Goal: Task Accomplishment & Management: Use online tool/utility

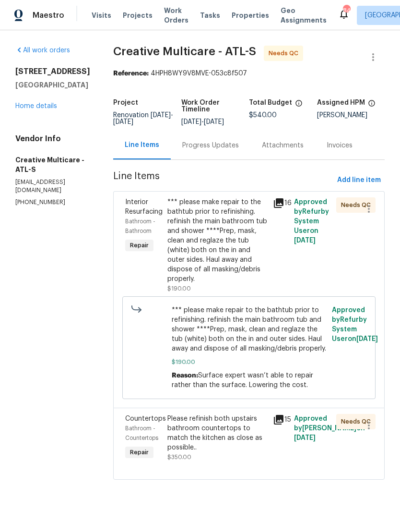
click at [37, 107] on link "Home details" at bounding box center [36, 106] width 42 height 7
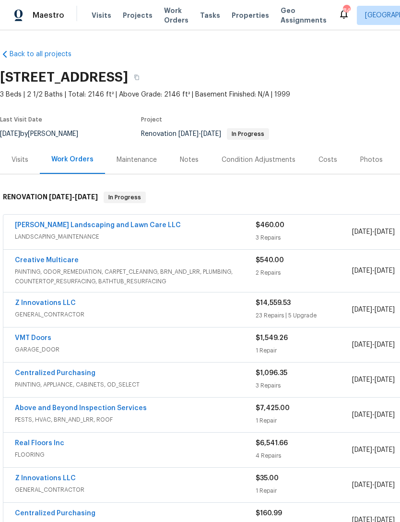
click at [193, 166] on div "Notes" at bounding box center [189, 159] width 42 height 28
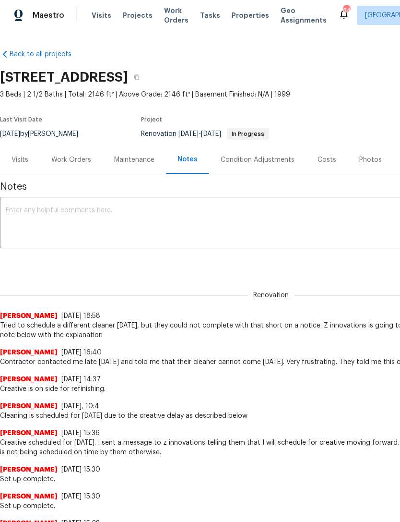
click at [156, 219] on textarea at bounding box center [271, 224] width 531 height 34
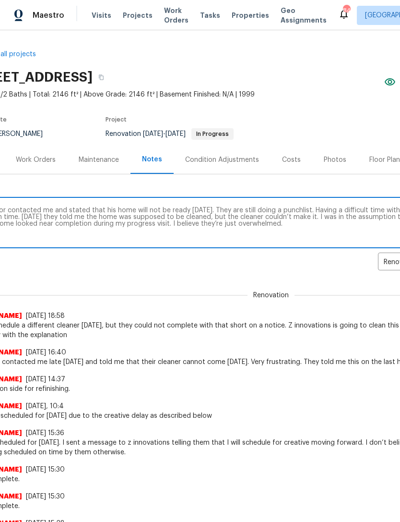
scroll to position [0, 36]
click at [108, 213] on textarea "Contractor contacted me and stated that his home will not be ready today. They …" at bounding box center [235, 224] width 531 height 34
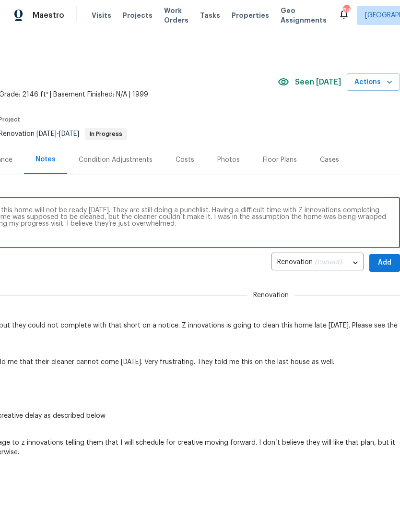
scroll to position [0, 154]
click at [205, 210] on textarea "Contractor contacted me and stated that this home will not be ready today. They…" at bounding box center [129, 224] width 531 height 34
click at [238, 217] on textarea "Contractor contacted me and stated that this home will not be ready today. They…" at bounding box center [129, 224] width 531 height 34
type textarea "Contractor contacted me and stated that this home will not be ready today. They…"
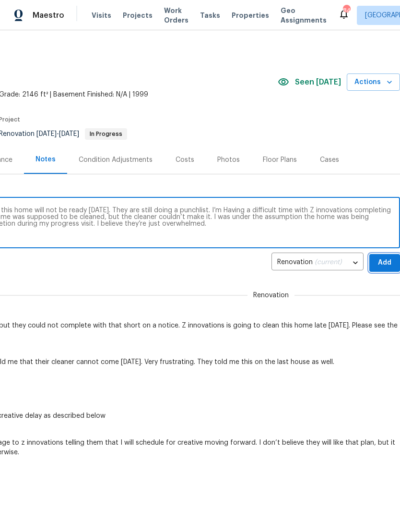
click at [385, 257] on span "Add" at bounding box center [384, 263] width 15 height 12
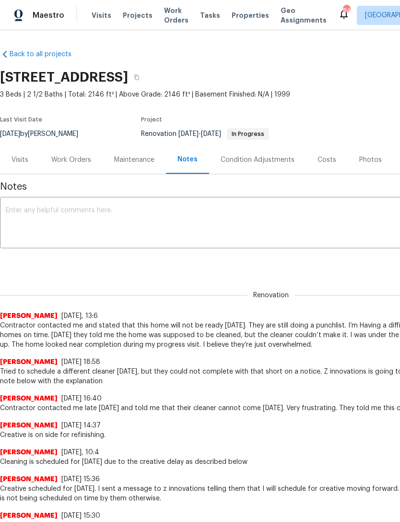
scroll to position [0, 0]
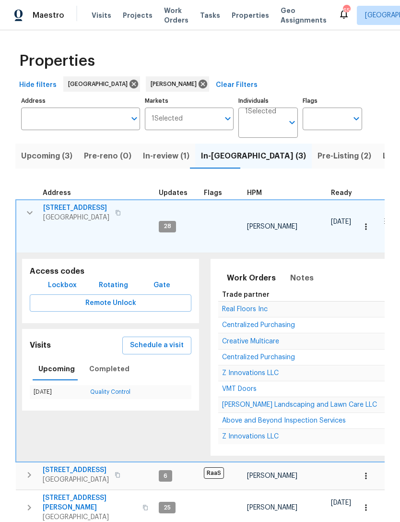
click at [36, 206] on td "6590 Manor Creek Dr Douglasville, GA 30135" at bounding box center [85, 212] width 139 height 25
click at [37, 209] on button "button" at bounding box center [29, 212] width 19 height 19
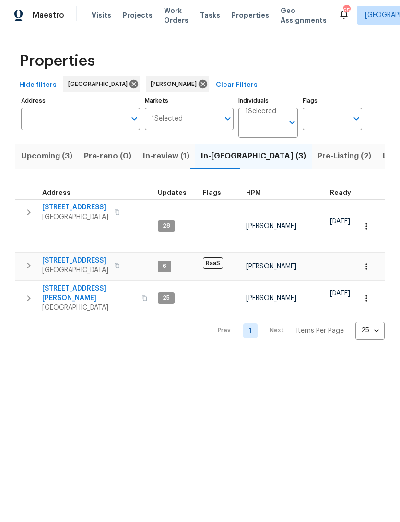
click at [30, 259] on button "button" at bounding box center [28, 265] width 19 height 19
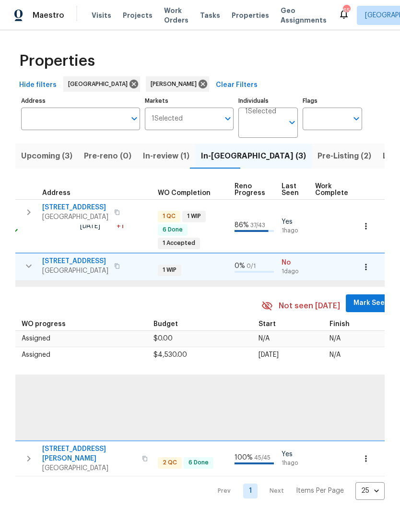
scroll to position [0, 403]
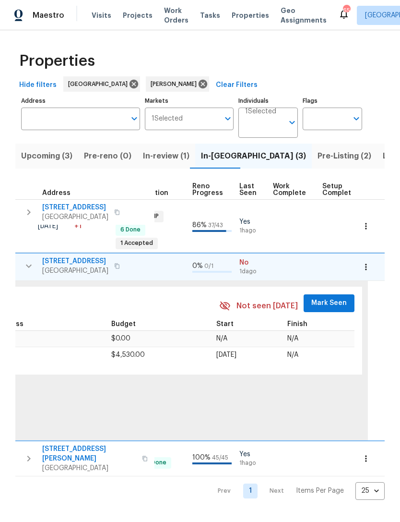
click at [330, 302] on span "Mark Seen" at bounding box center [329, 303] width 36 height 12
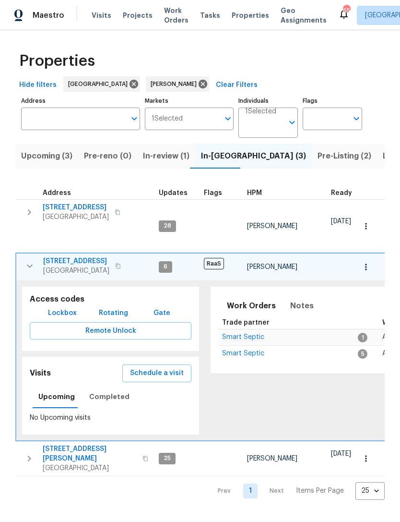
scroll to position [0, 0]
click at [22, 266] on button "button" at bounding box center [29, 265] width 19 height 19
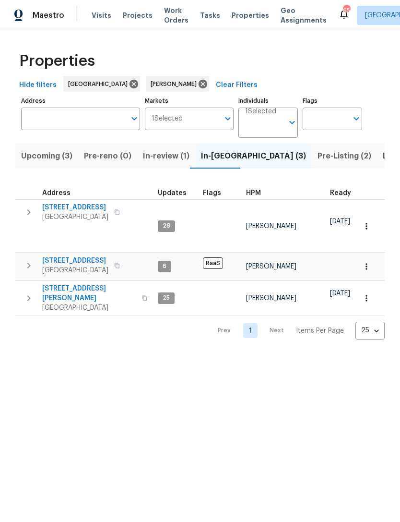
click at [165, 153] on span "In-review (1)" at bounding box center [166, 155] width 47 height 13
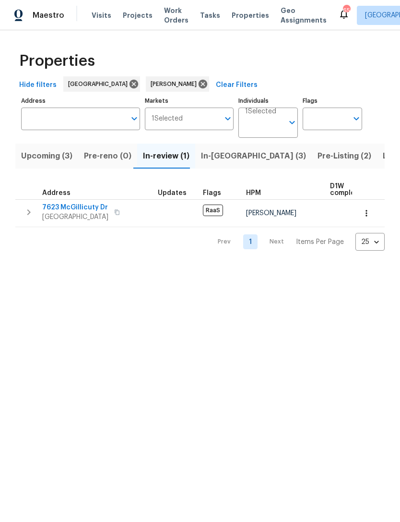
click at [32, 206] on button "button" at bounding box center [28, 212] width 19 height 19
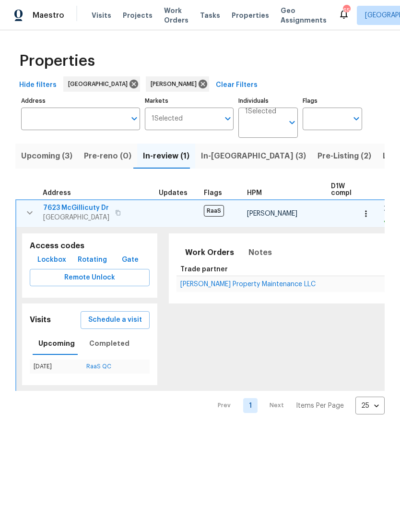
click at [219, 157] on span "In-reno (3)" at bounding box center [253, 155] width 105 height 13
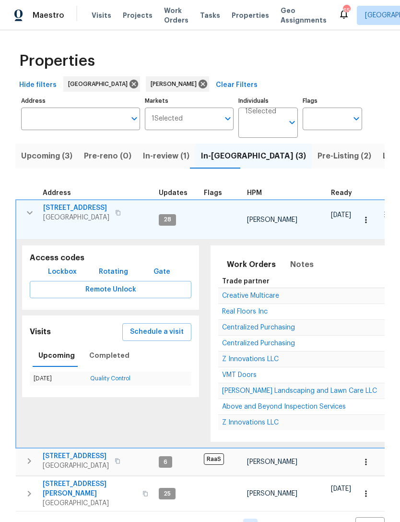
click at [33, 216] on icon "button" at bounding box center [30, 213] width 12 height 12
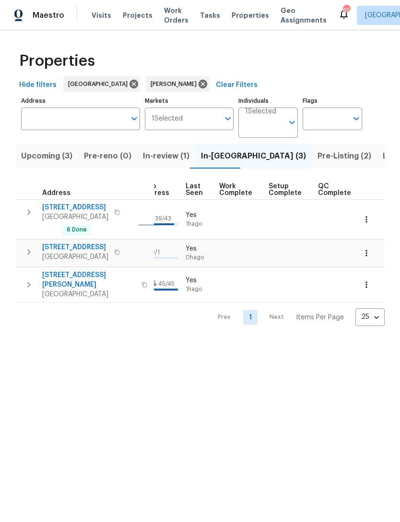
scroll to position [0, 455]
click at [95, 114] on input "Address" at bounding box center [73, 119] width 105 height 23
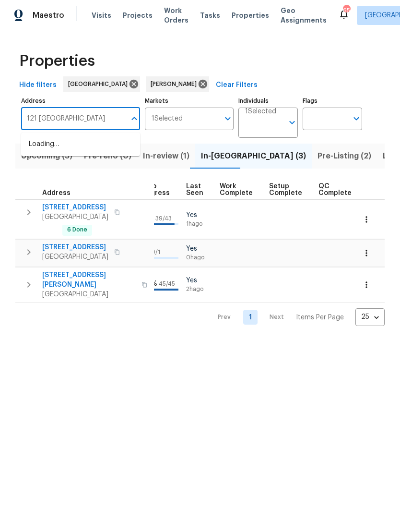
type input "121 northwoods"
click at [101, 145] on li "121 Northwoods Rd Sharpsburg GA 30277" at bounding box center [80, 144] width 119 height 16
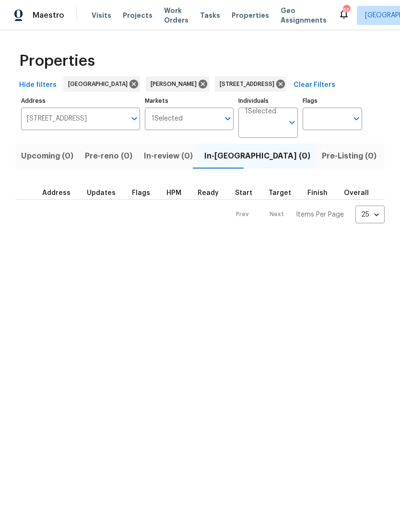
click at [388, 157] on span "Listed (1)" at bounding box center [405, 155] width 35 height 13
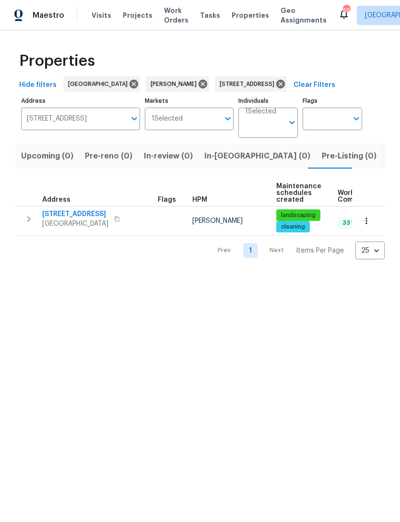
scroll to position [0, 1]
click at [35, 221] on button "button" at bounding box center [28, 218] width 19 height 19
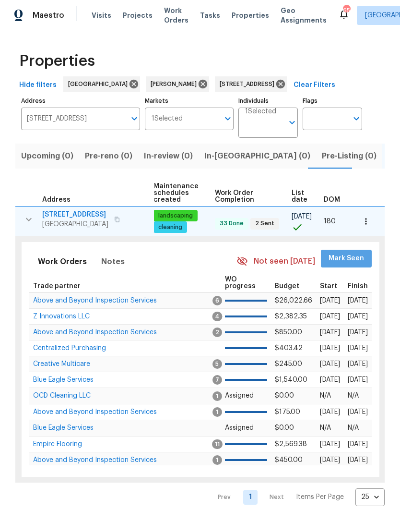
click at [349, 257] on span "Mark Seen" at bounding box center [347, 258] width 36 height 12
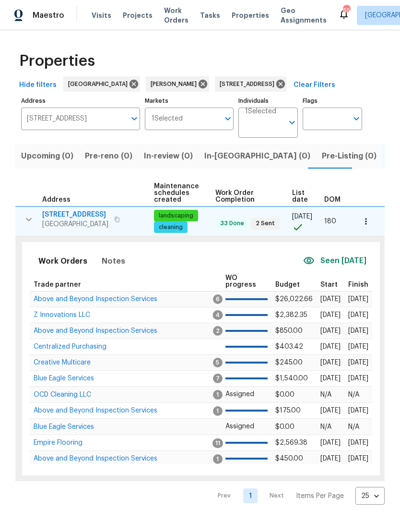
click at [370, 215] on button "button" at bounding box center [366, 221] width 21 height 21
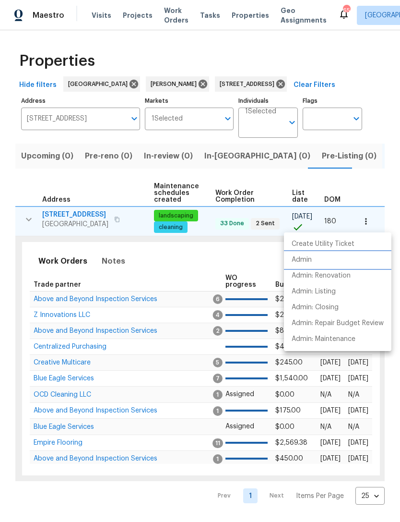
click at [318, 259] on li "Admin" at bounding box center [338, 260] width 108 height 16
click at [289, 83] on div at bounding box center [200, 261] width 400 height 522
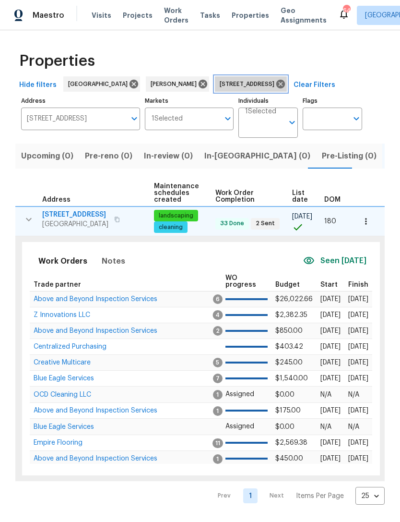
click at [286, 79] on icon at bounding box center [280, 84] width 11 height 11
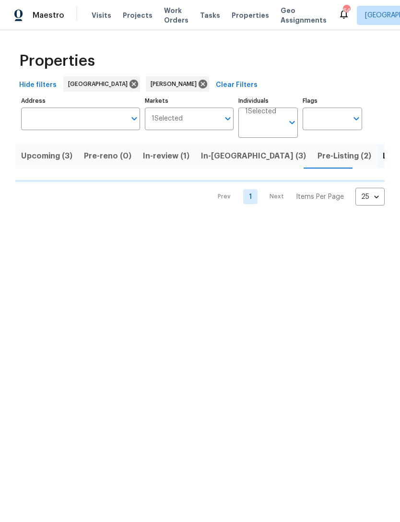
click at [228, 156] on span "In-reno (3)" at bounding box center [253, 155] width 105 height 13
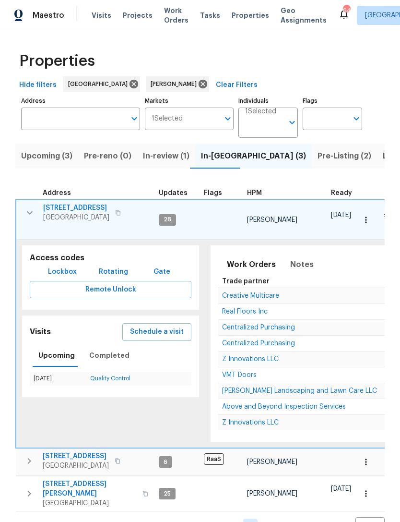
click at [21, 208] on button "button" at bounding box center [29, 212] width 19 height 19
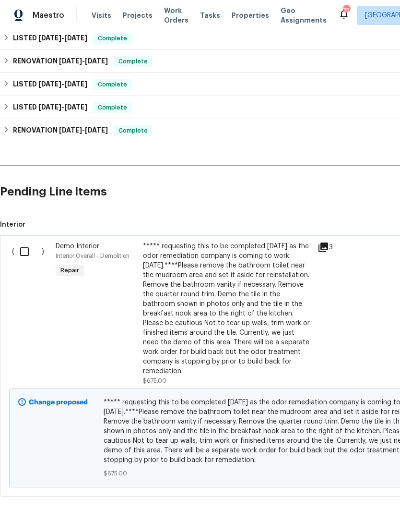
scroll to position [279, 0]
click at [22, 256] on input "checkbox" at bounding box center [27, 252] width 27 height 20
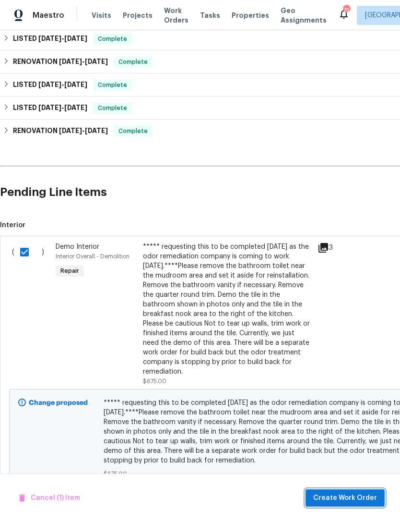
click at [360, 496] on span "Create Work Order" at bounding box center [345, 498] width 64 height 12
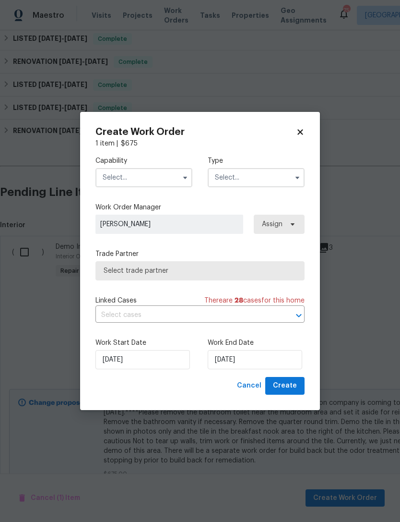
checkbox input "false"
click at [161, 171] on input "text" at bounding box center [144, 177] width 97 height 19
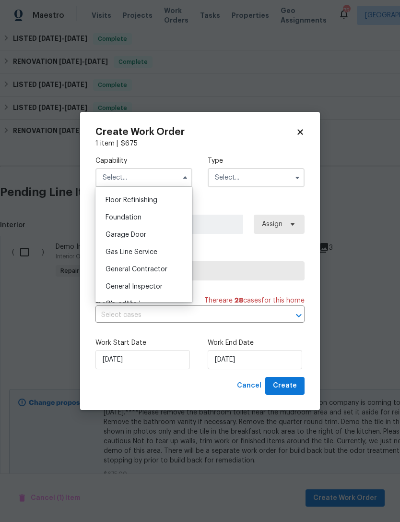
scroll to position [405, 0]
click at [164, 254] on span "General Contractor" at bounding box center [137, 252] width 62 height 7
type input "General Contractor"
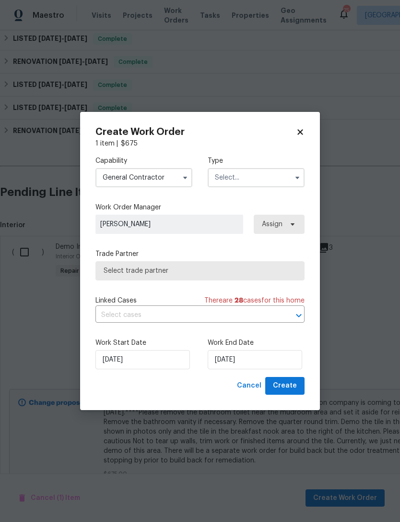
click at [270, 179] on input "text" at bounding box center [256, 177] width 97 height 19
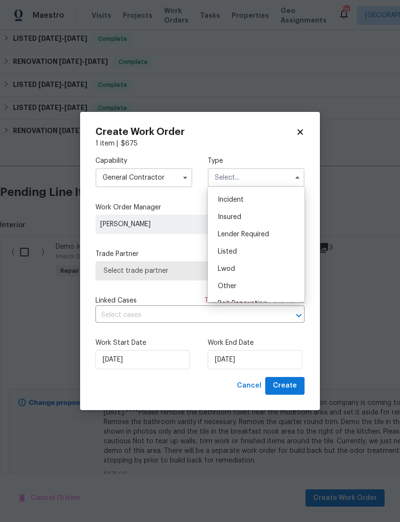
scroll to position [32, 0]
click at [260, 259] on div "Listed" at bounding box center [256, 251] width 92 height 17
type input "Listed"
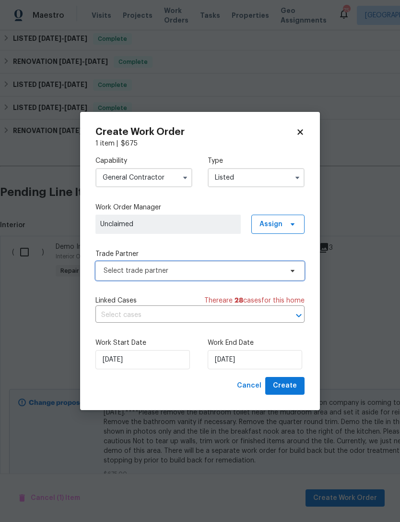
click at [260, 275] on span "Select trade partner" at bounding box center [193, 271] width 179 height 10
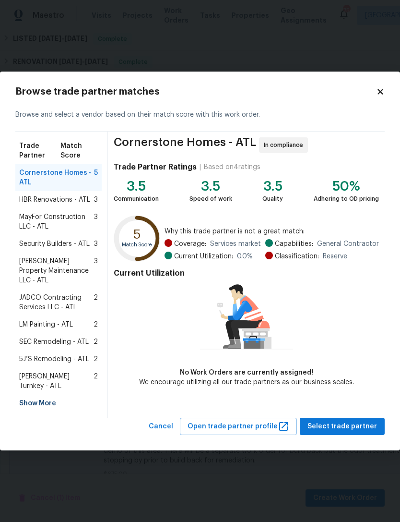
click at [52, 394] on div "Show More" at bounding box center [58, 402] width 86 height 17
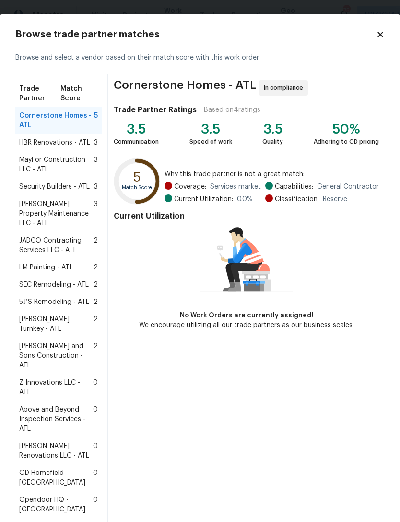
click at [45, 378] on span "Z Innovations LLC - ATL" at bounding box center [56, 387] width 74 height 19
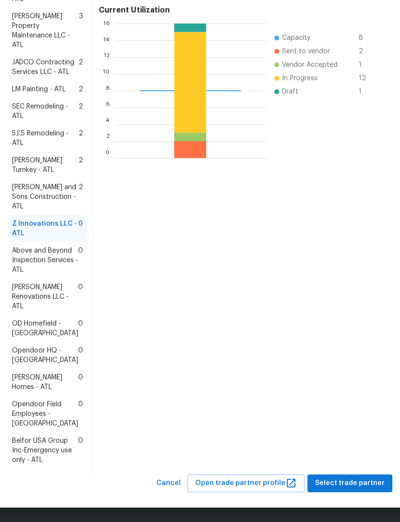
scroll to position [274, 0]
click at [357, 487] on span "Select trade partner" at bounding box center [350, 483] width 70 height 12
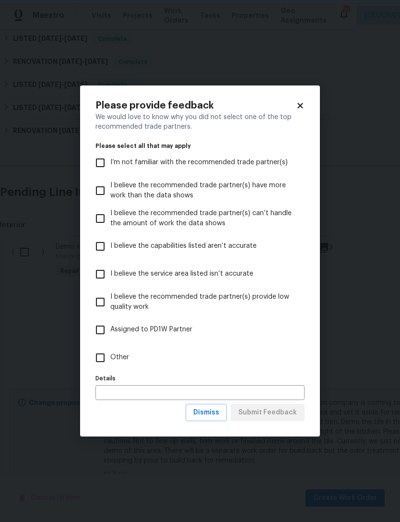
scroll to position [0, 0]
click at [107, 358] on input "Other" at bounding box center [100, 357] width 20 height 20
checkbox input "true"
click at [279, 412] on span "Submit Feedback" at bounding box center [268, 412] width 59 height 12
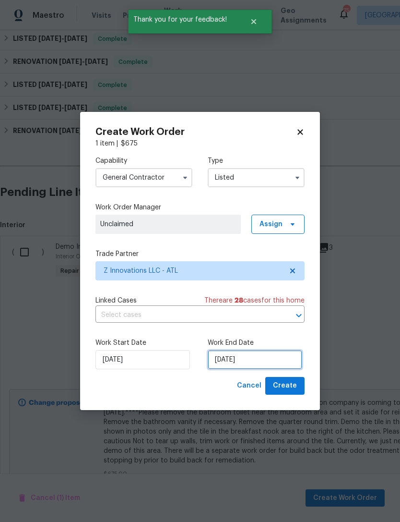
click at [259, 363] on input "9/19/2025" at bounding box center [255, 359] width 95 height 19
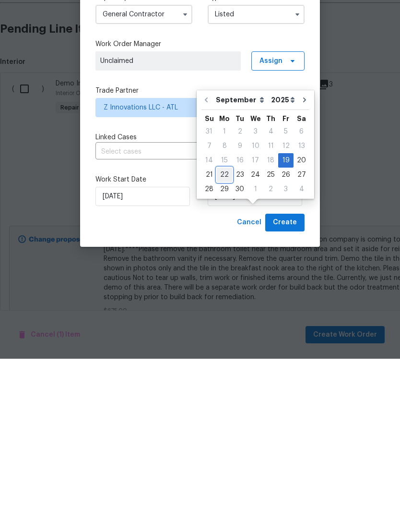
click at [227, 331] on div "22" at bounding box center [224, 337] width 15 height 13
type input "[DATE]"
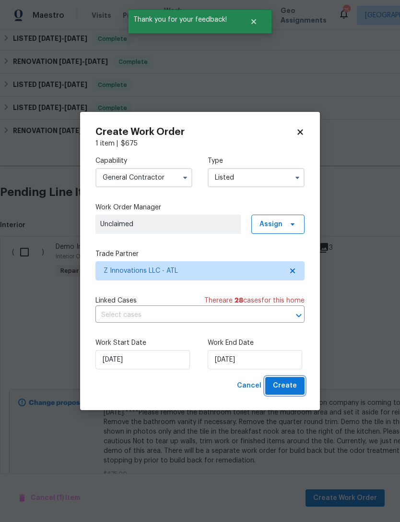
click at [285, 384] on span "Create" at bounding box center [285, 386] width 24 height 12
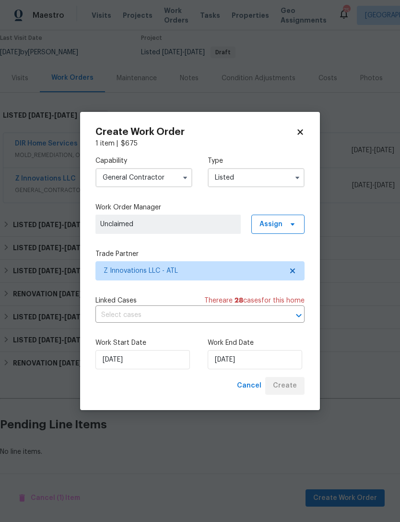
scroll to position [50, 0]
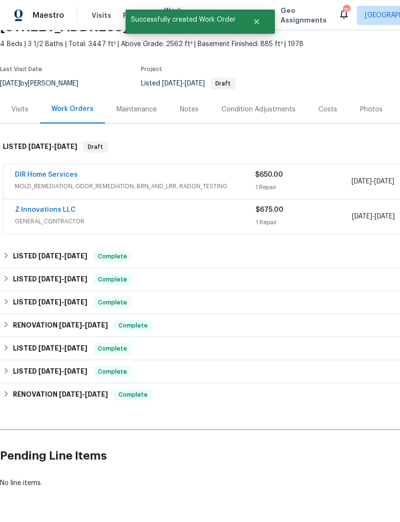
click at [42, 206] on link "Z Innovations LLC" at bounding box center [45, 209] width 61 height 7
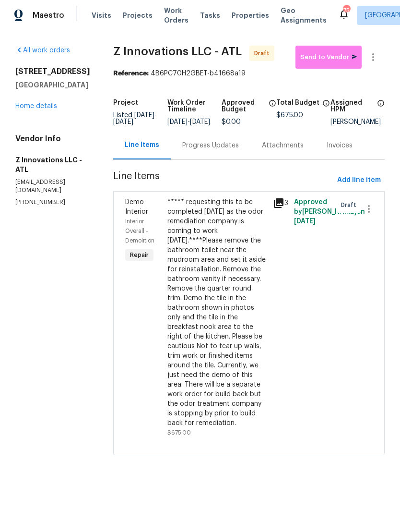
click at [44, 109] on link "Home details" at bounding box center [36, 106] width 42 height 7
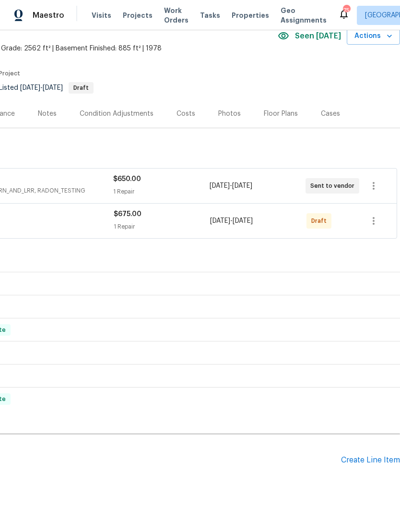
scroll to position [46, 142]
click at [371, 223] on icon "button" at bounding box center [374, 221] width 12 height 12
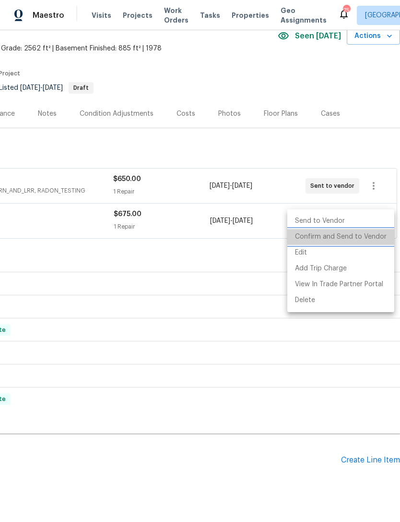
click at [357, 243] on li "Confirm and Send to Vendor" at bounding box center [340, 237] width 107 height 16
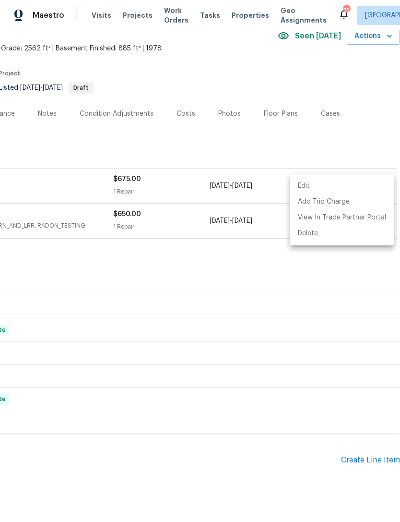
click at [372, 151] on div at bounding box center [200, 261] width 400 height 522
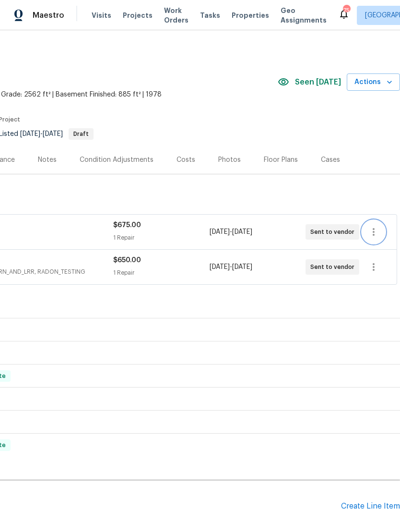
scroll to position [0, 142]
click at [382, 75] on button "Actions" at bounding box center [373, 82] width 53 height 18
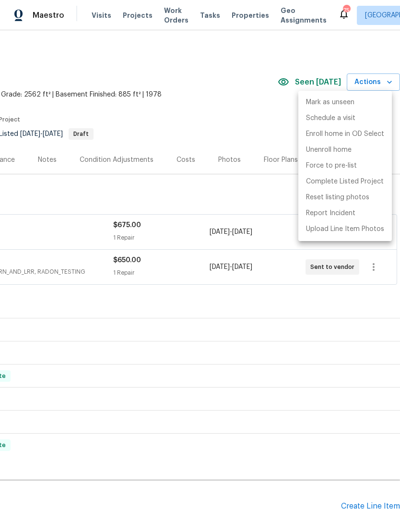
click at [276, 130] on div at bounding box center [200, 261] width 400 height 522
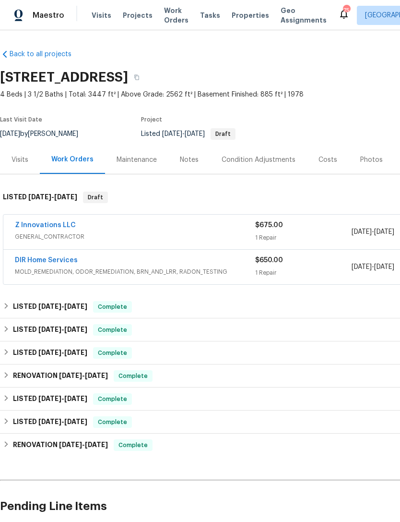
scroll to position [0, 0]
click at [12, 158] on div "Visits" at bounding box center [20, 160] width 17 height 10
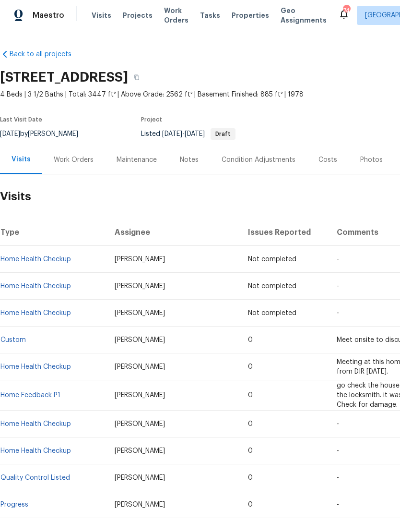
click at [191, 156] on div "Notes" at bounding box center [189, 160] width 19 height 10
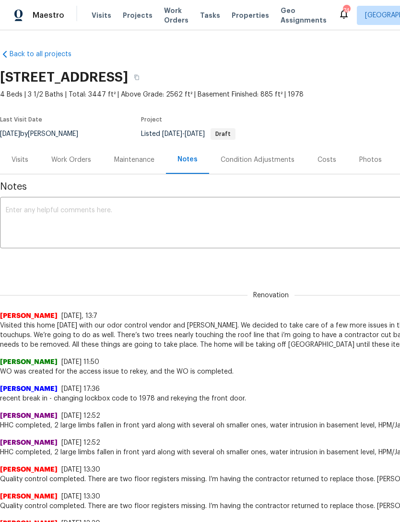
click at [102, 218] on textarea at bounding box center [271, 224] width 531 height 34
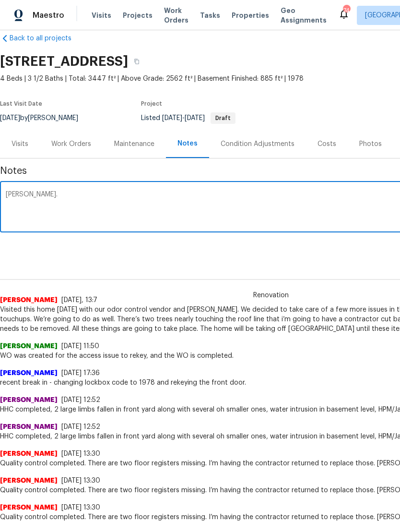
scroll to position [16, 0]
click at [107, 199] on textarea "TOM." at bounding box center [271, 208] width 531 height 34
paste textarea "https://opendoor.atlassian.net/servicedesk/customer/portal/6/HSR-710727?created…"
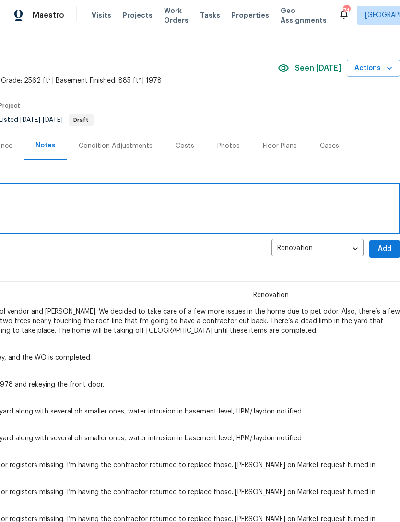
scroll to position [14, 142]
type textarea "TOM. https://opendoor.atlassian.net/servicedesk/customer/portal/6/HSR-710727?cr…"
click at [384, 242] on button "Add" at bounding box center [385, 249] width 31 height 18
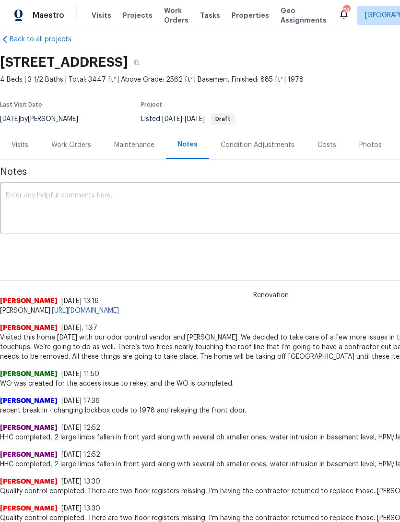
scroll to position [15, 0]
